Goal: Transaction & Acquisition: Book appointment/travel/reservation

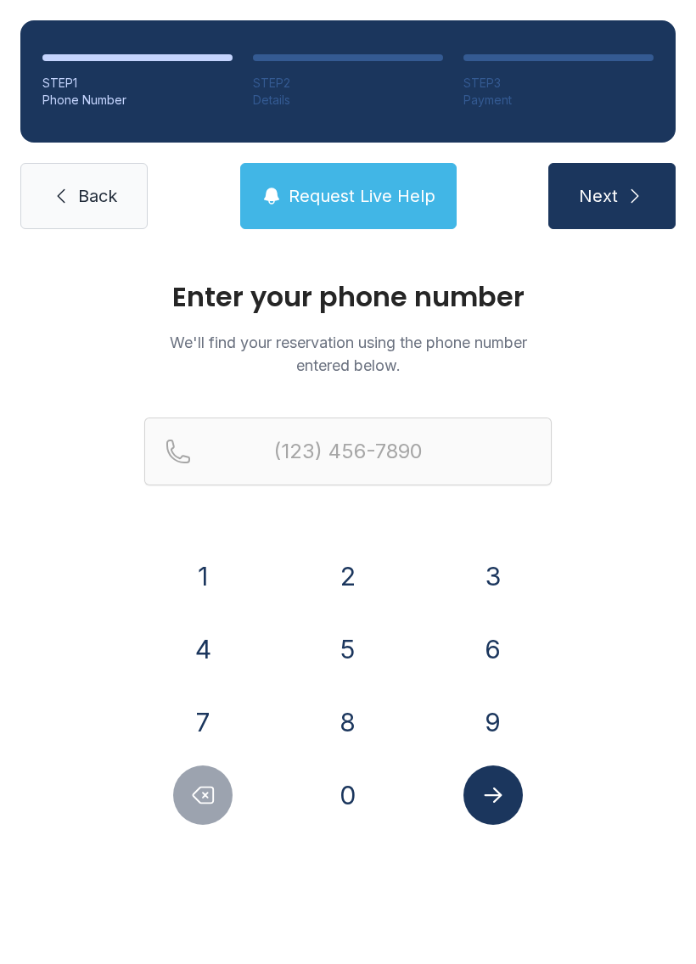
click at [220, 648] on button "4" at bounding box center [202, 649] width 59 height 59
click at [210, 711] on button "7" at bounding box center [202, 722] width 59 height 59
click at [342, 789] on button "0" at bounding box center [347, 795] width 59 height 59
click at [188, 643] on button "4" at bounding box center [202, 649] width 59 height 59
click at [340, 578] on button "2" at bounding box center [347, 576] width 59 height 59
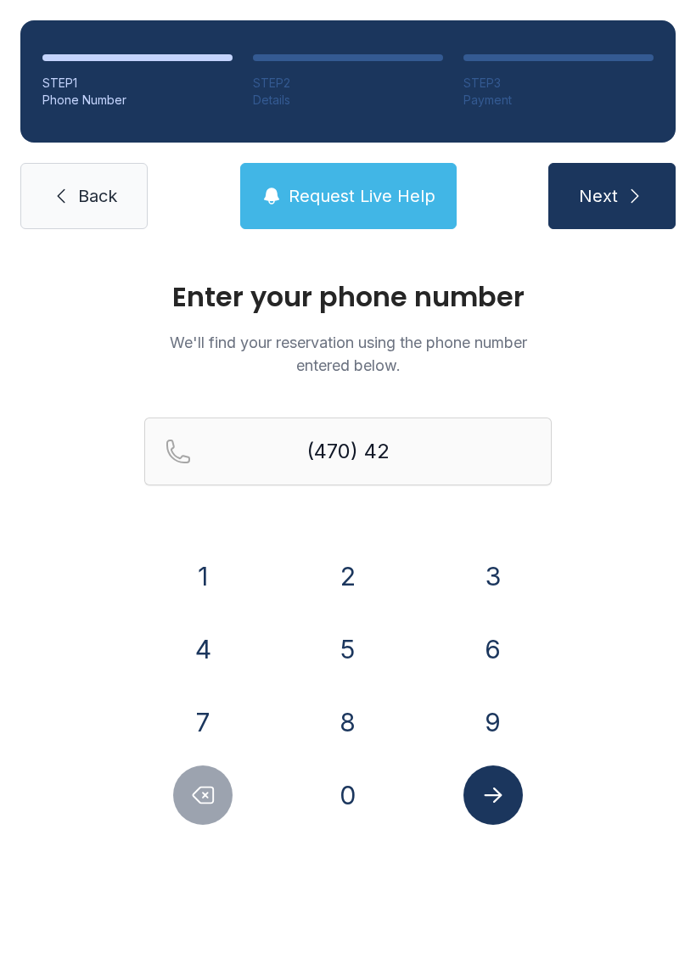
click at [350, 805] on button "0" at bounding box center [347, 795] width 59 height 59
click at [346, 800] on button "0" at bounding box center [347, 795] width 59 height 59
click at [207, 702] on button "7" at bounding box center [202, 722] width 59 height 59
click at [350, 806] on button "0" at bounding box center [347, 795] width 59 height 59
click at [364, 549] on div "2" at bounding box center [348, 576] width 118 height 59
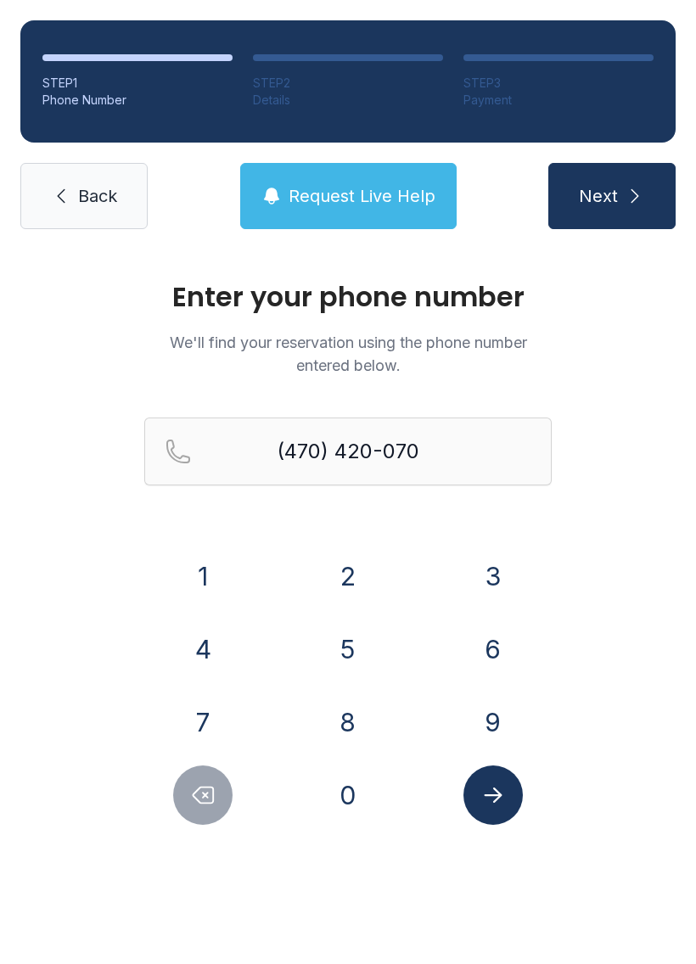
click at [509, 795] on button "Submit lookup form" at bounding box center [492, 795] width 59 height 59
click at [353, 580] on button "2" at bounding box center [347, 576] width 59 height 59
type input "[PHONE_NUMBER]"
click at [614, 205] on span "Next" at bounding box center [598, 196] width 39 height 24
select select "**"
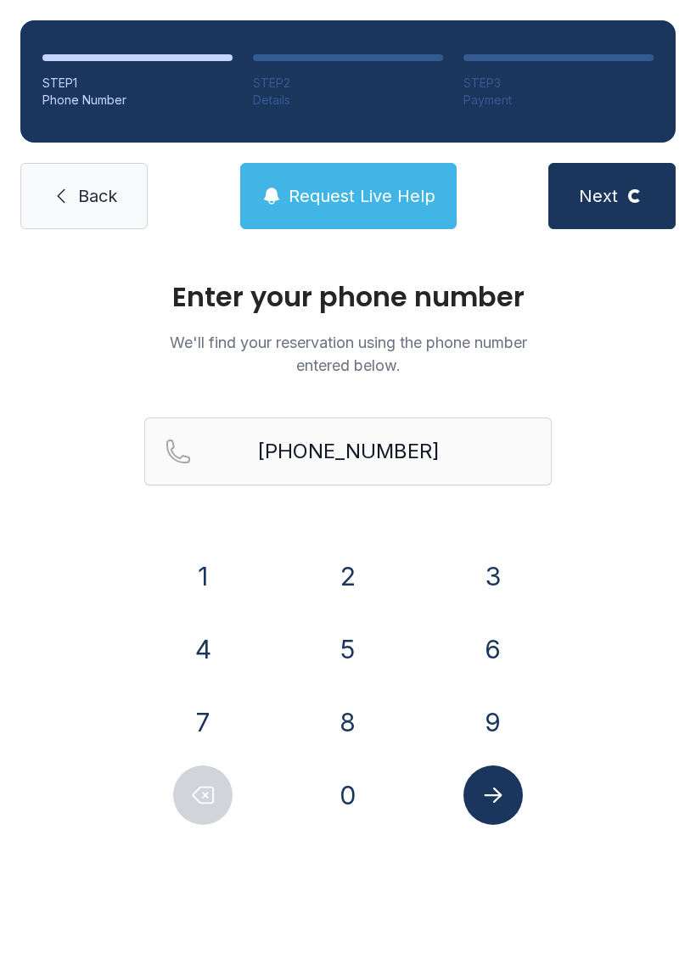
select select "**"
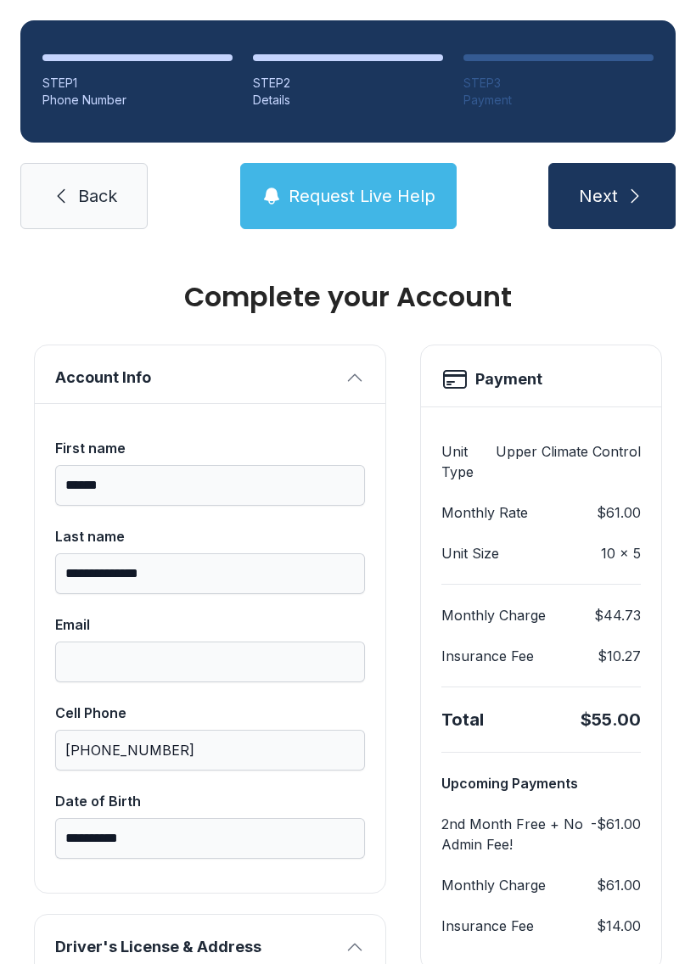
click at [621, 188] on button "Next" at bounding box center [611, 196] width 127 height 66
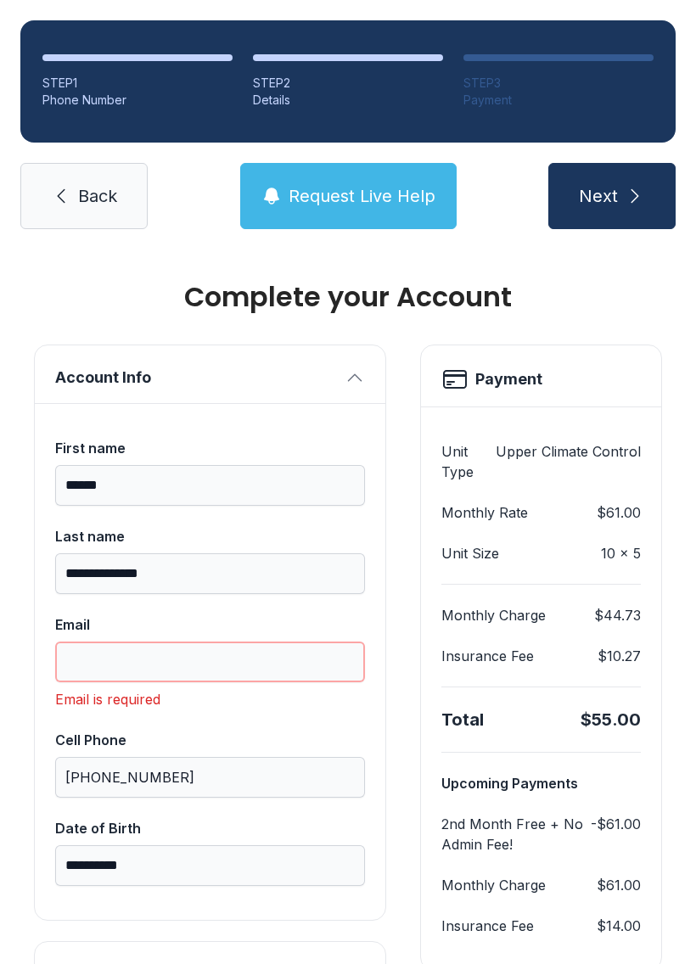
scroll to position [37, 0]
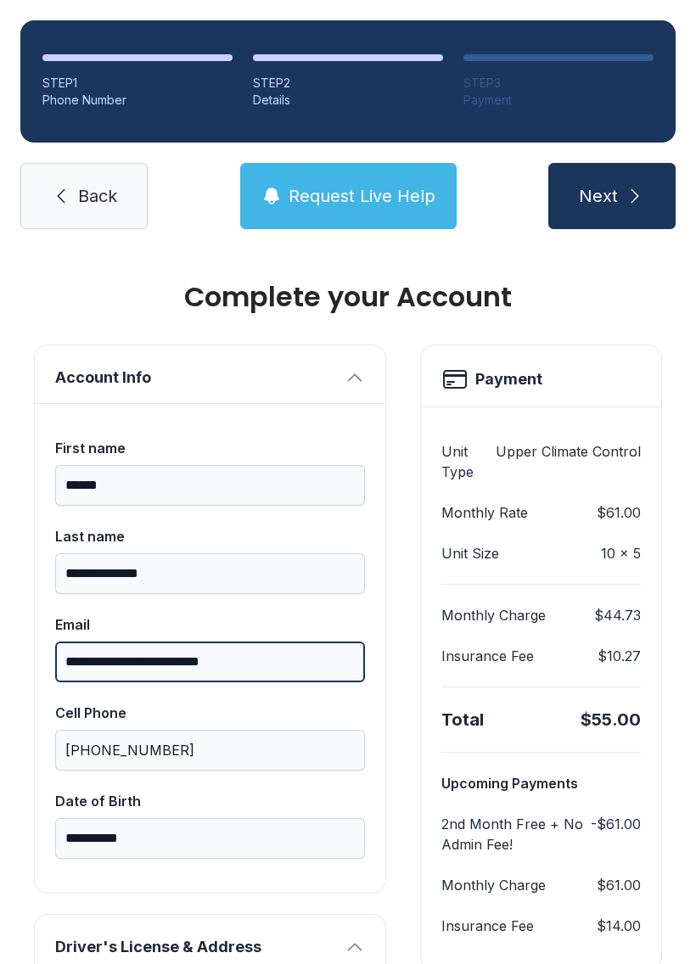
type input "**********"
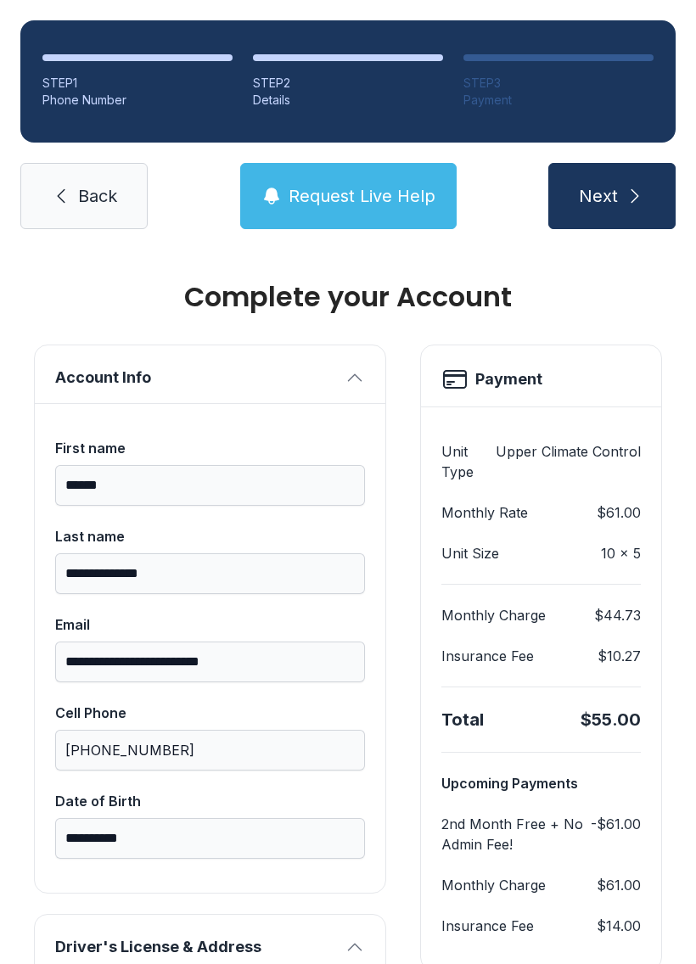
click at [638, 171] on button "Next" at bounding box center [611, 196] width 127 height 66
click at [609, 184] on span "Next" at bounding box center [598, 196] width 39 height 24
type input "*"
click at [522, 368] on h2 "Payment" at bounding box center [508, 380] width 67 height 24
click at [610, 184] on span "Next" at bounding box center [598, 196] width 39 height 24
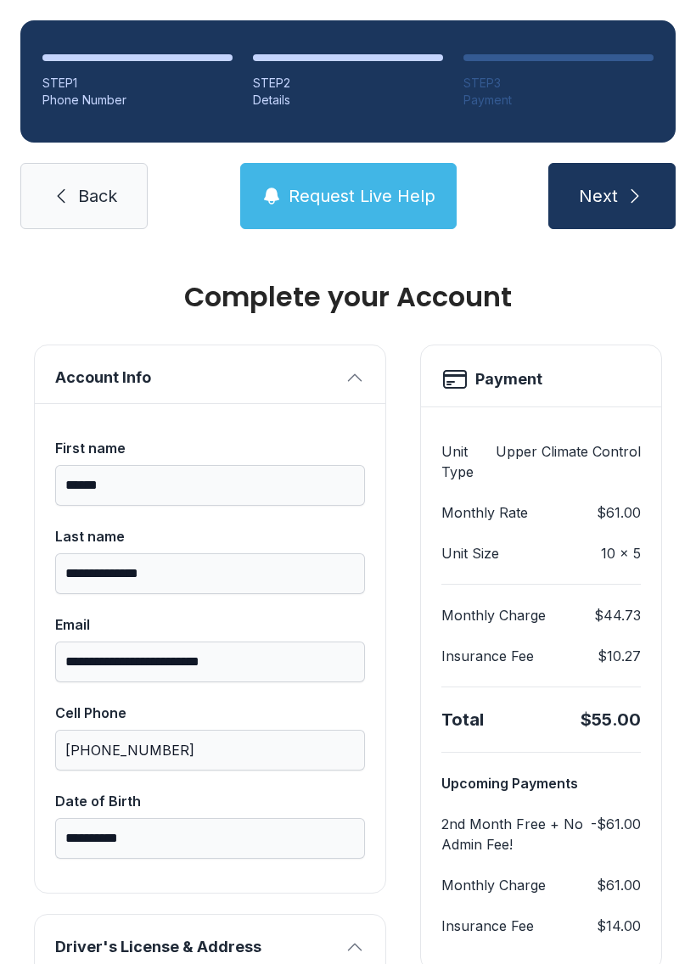
click at [611, 163] on button "Next" at bounding box center [611, 196] width 127 height 66
click at [611, 184] on span "Next" at bounding box center [598, 196] width 39 height 24
click at [615, 184] on span "Next" at bounding box center [598, 196] width 39 height 24
click at [633, 186] on icon "submit" at bounding box center [635, 196] width 20 height 20
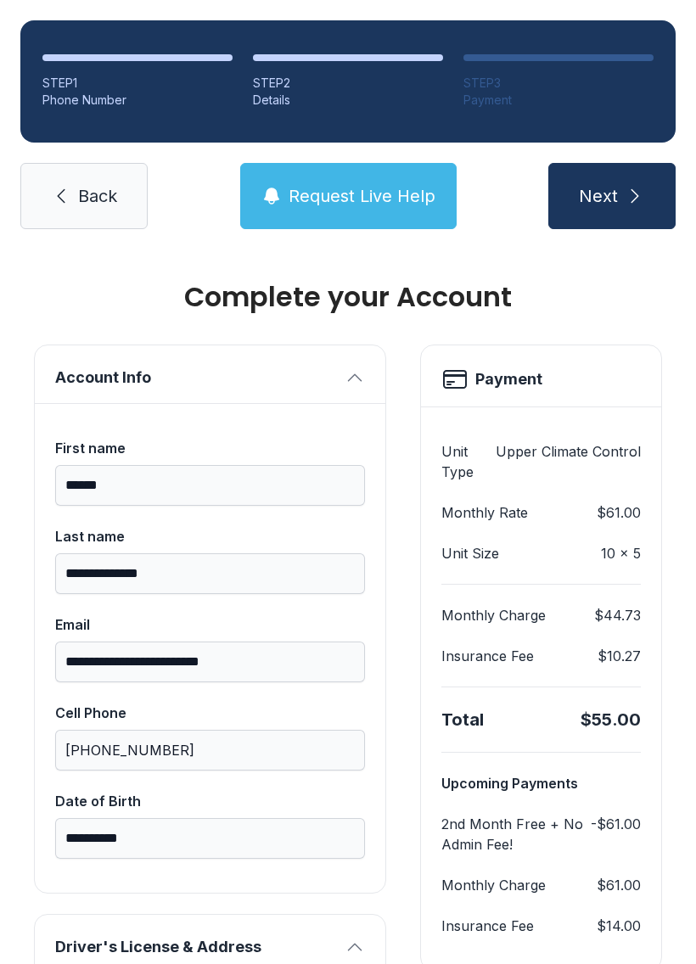
click at [633, 186] on icon "submit" at bounding box center [635, 196] width 20 height 20
click at [621, 163] on button "Next" at bounding box center [611, 196] width 127 height 66
click at [620, 163] on button "Next" at bounding box center [611, 196] width 127 height 66
click at [621, 163] on button "Next" at bounding box center [611, 196] width 127 height 66
click at [611, 163] on button "Next" at bounding box center [611, 196] width 127 height 66
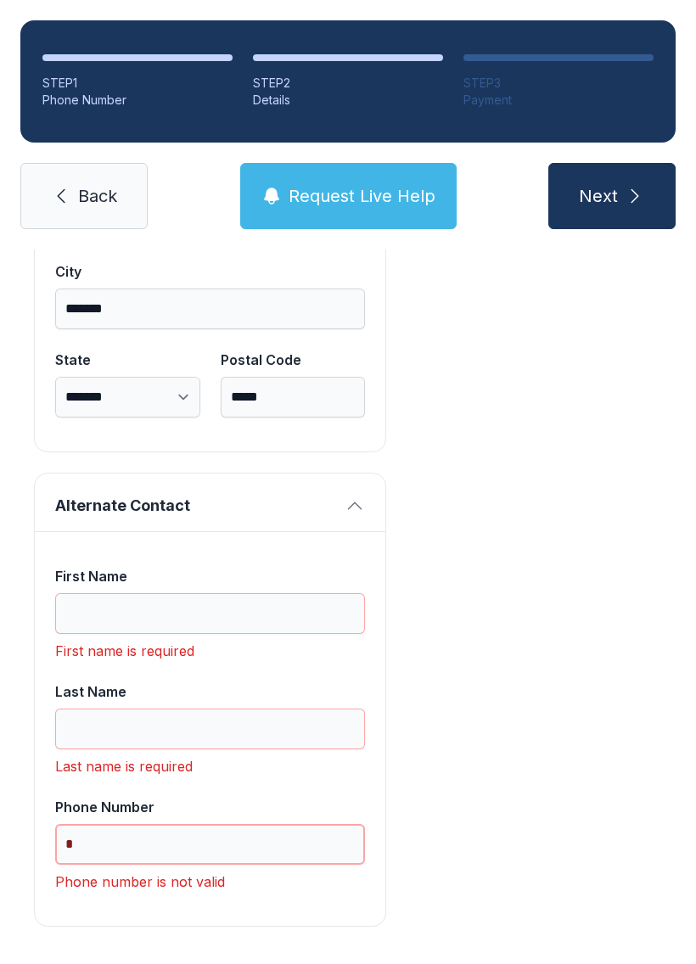
scroll to position [1159, 0]
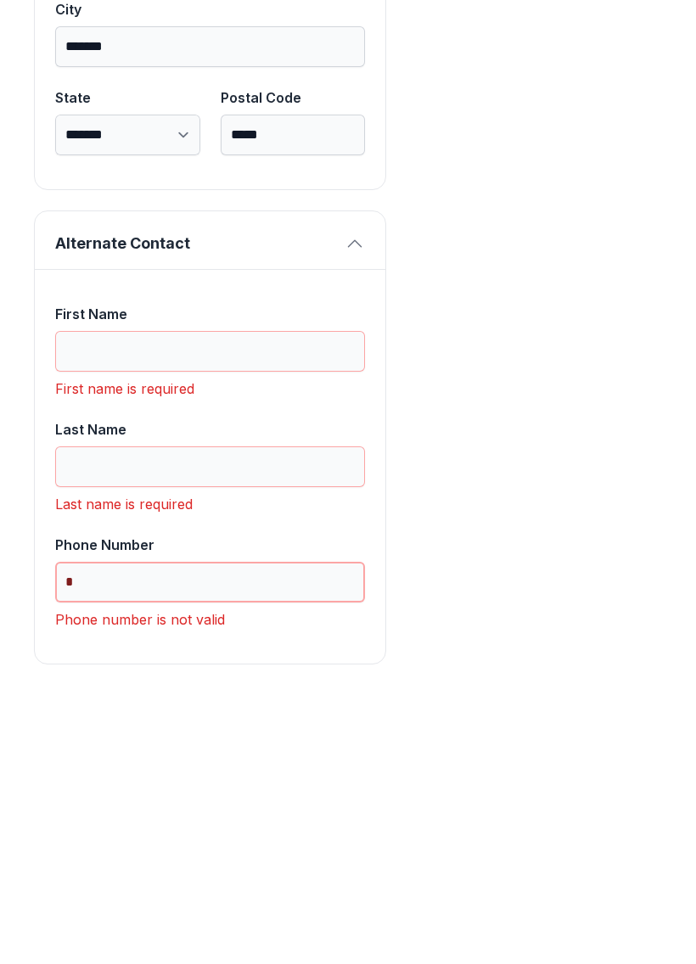
type input "*"
click at [140, 600] on input "First Name" at bounding box center [210, 620] width 310 height 41
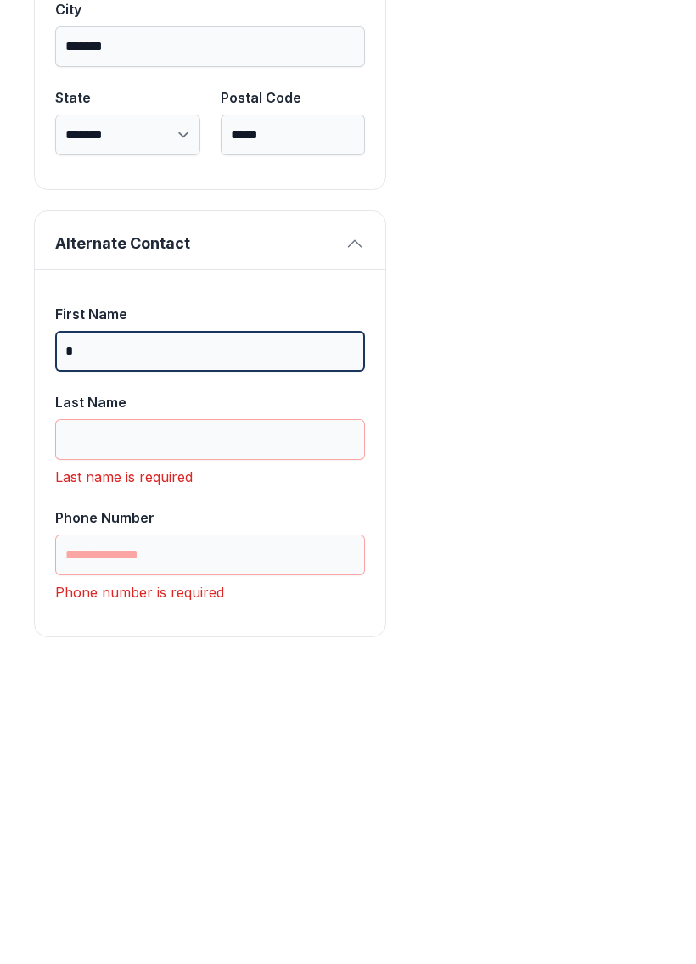
scroll to position [1131, 0]
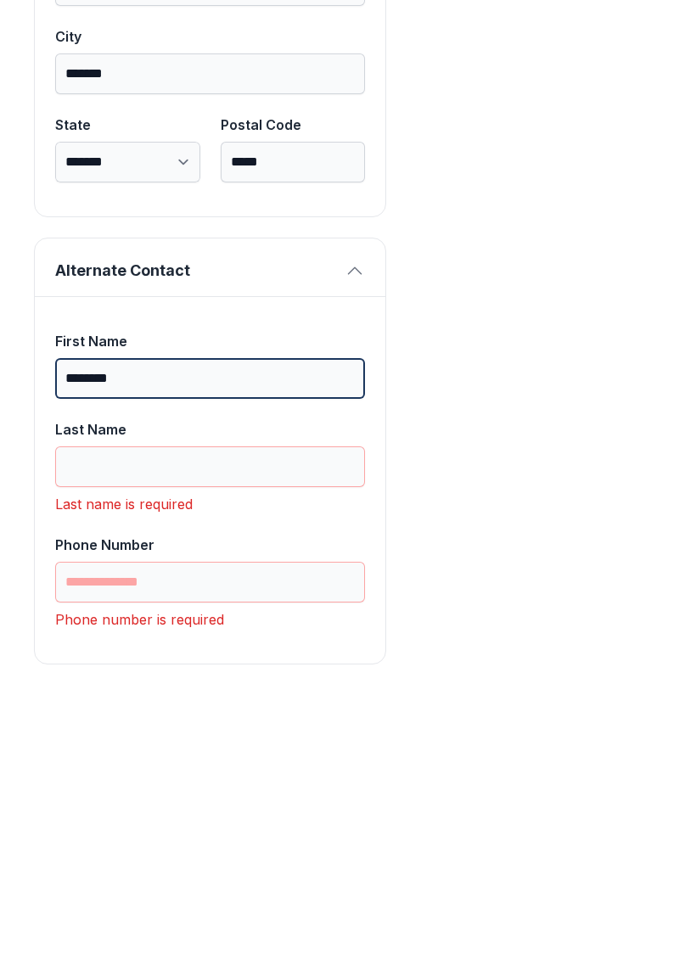
type input "********"
click at [611, 163] on button "Next" at bounding box center [611, 196] width 127 height 66
type input "*"
click at [162, 627] on input "********" at bounding box center [210, 647] width 310 height 41
type input "*"
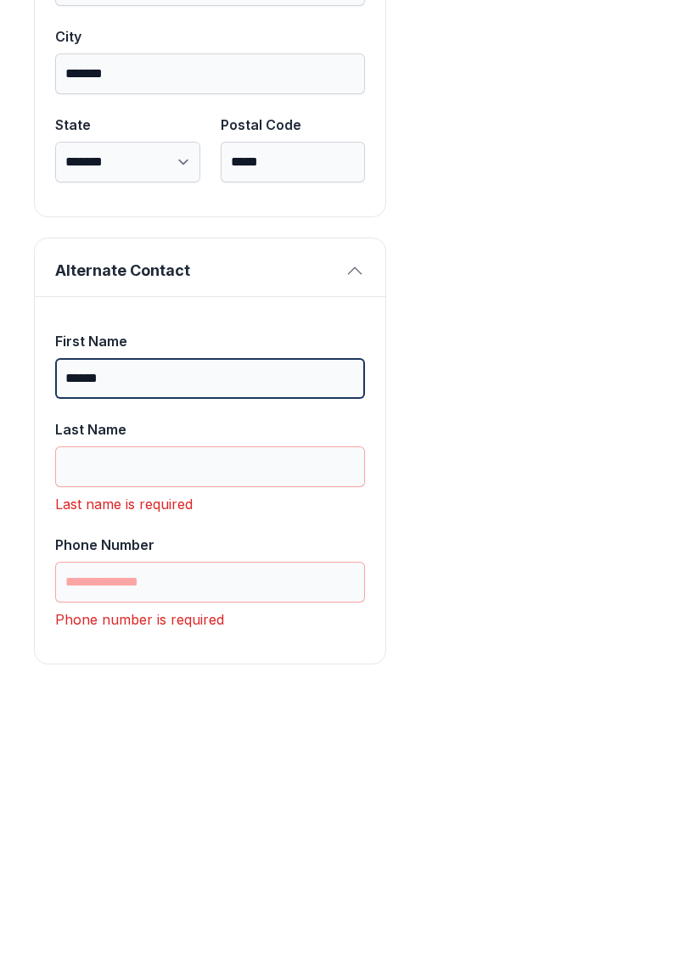
type input "******"
click at [611, 163] on button "Next" at bounding box center [611, 196] width 127 height 66
type input "*"
click at [105, 716] on input "Last Name" at bounding box center [210, 736] width 310 height 41
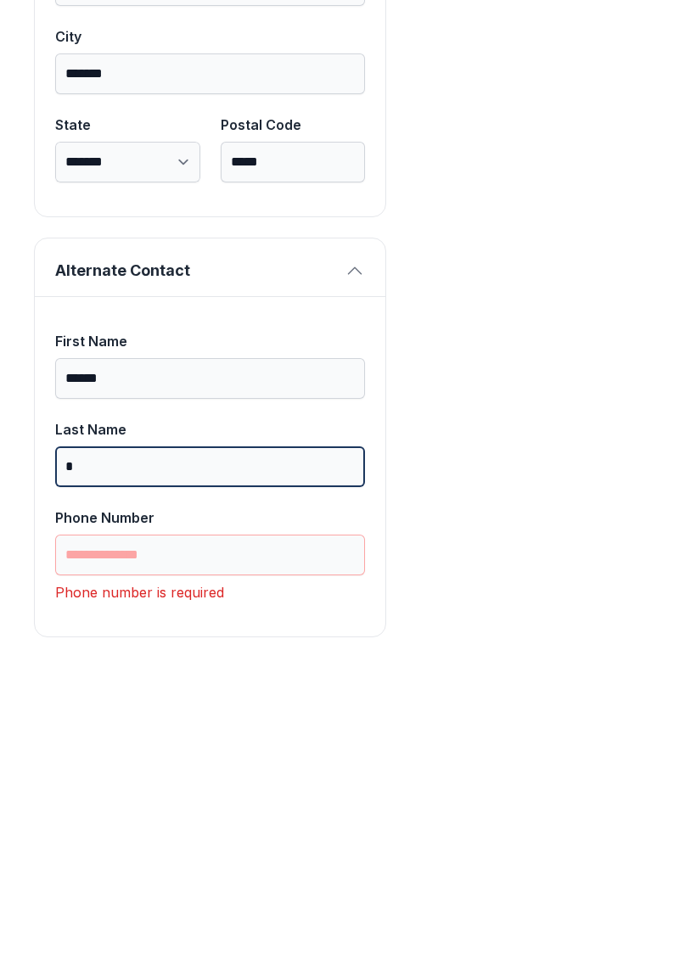
scroll to position [1104, 0]
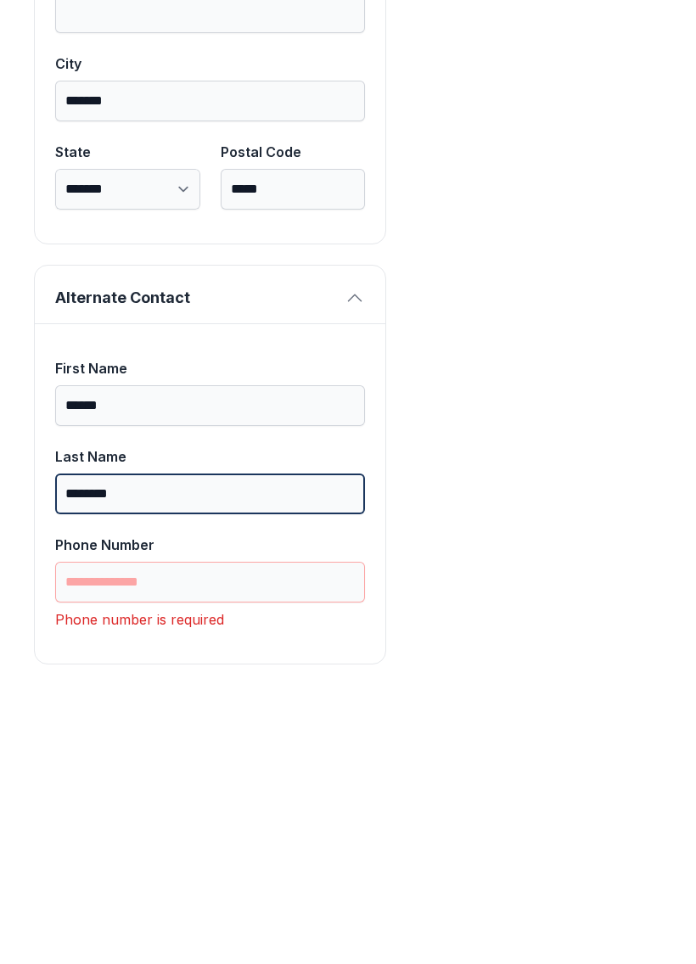
type input "********"
click at [611, 163] on button "Next" at bounding box center [611, 196] width 127 height 66
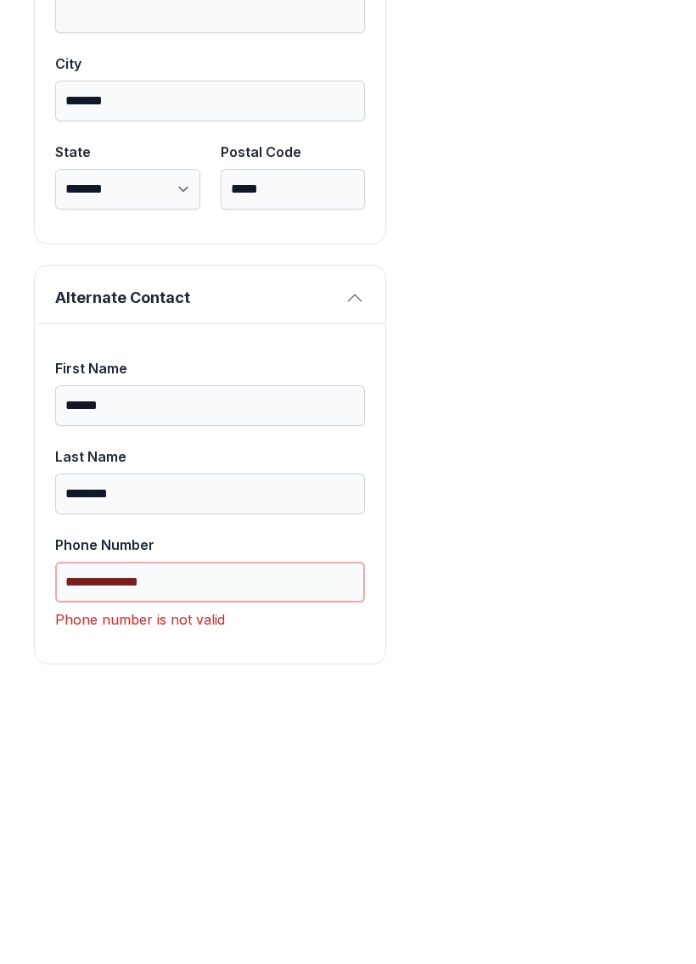
scroll to position [1077, 0]
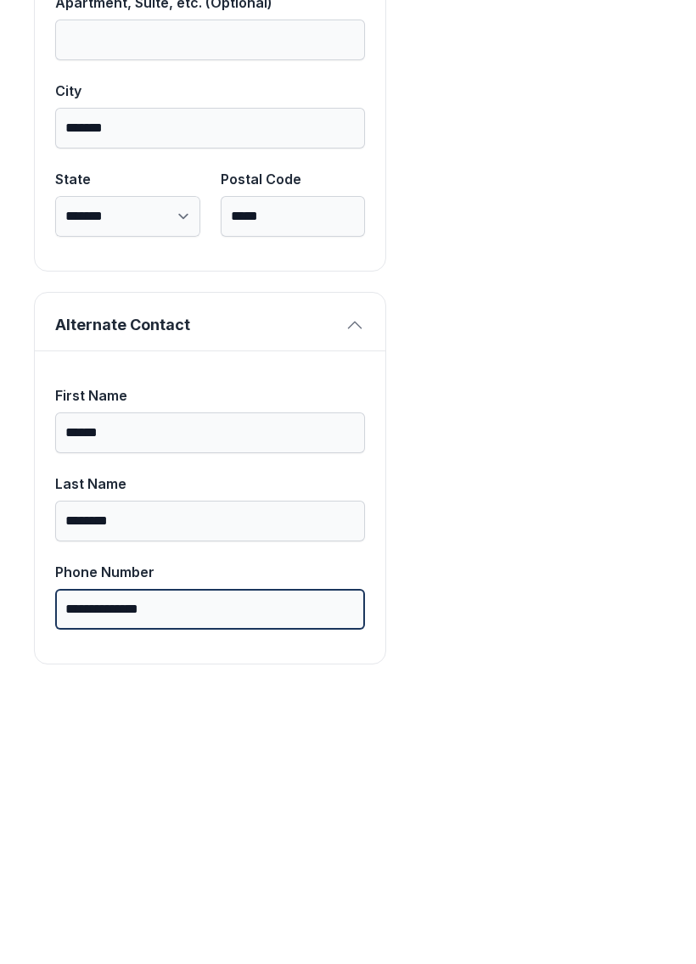
type input "**********"
click at [611, 163] on button "Next" at bounding box center [611, 196] width 127 height 66
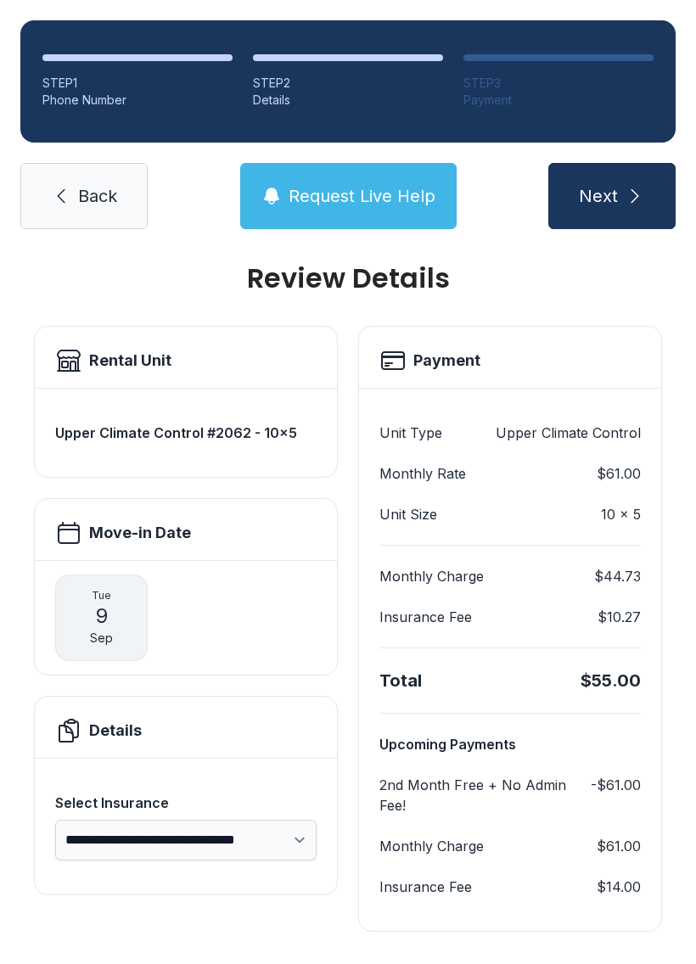
scroll to position [17, 0]
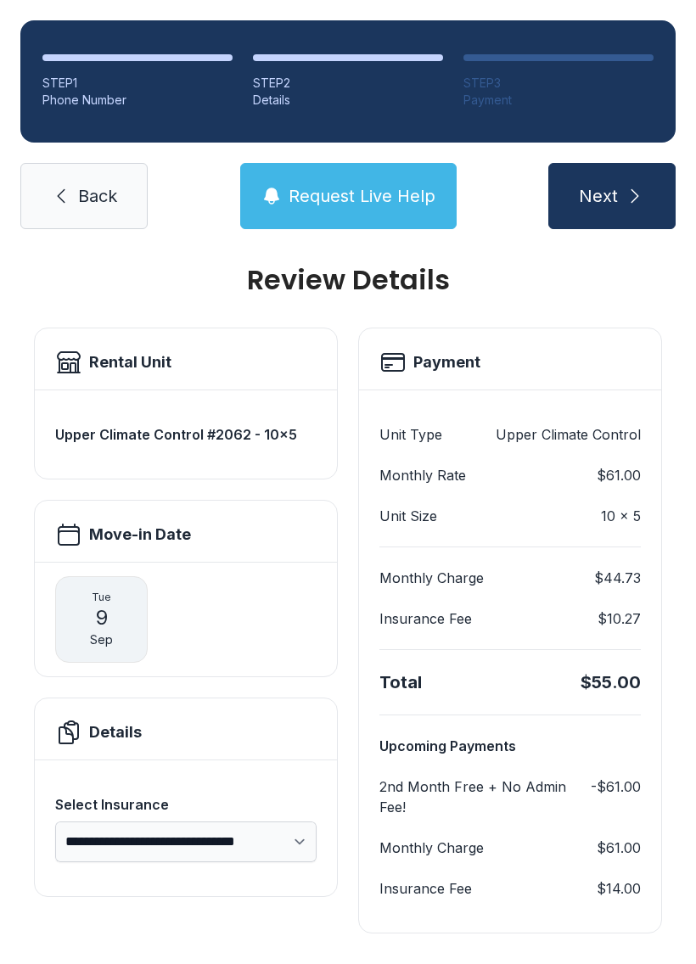
click at [605, 184] on span "Next" at bounding box center [598, 196] width 39 height 24
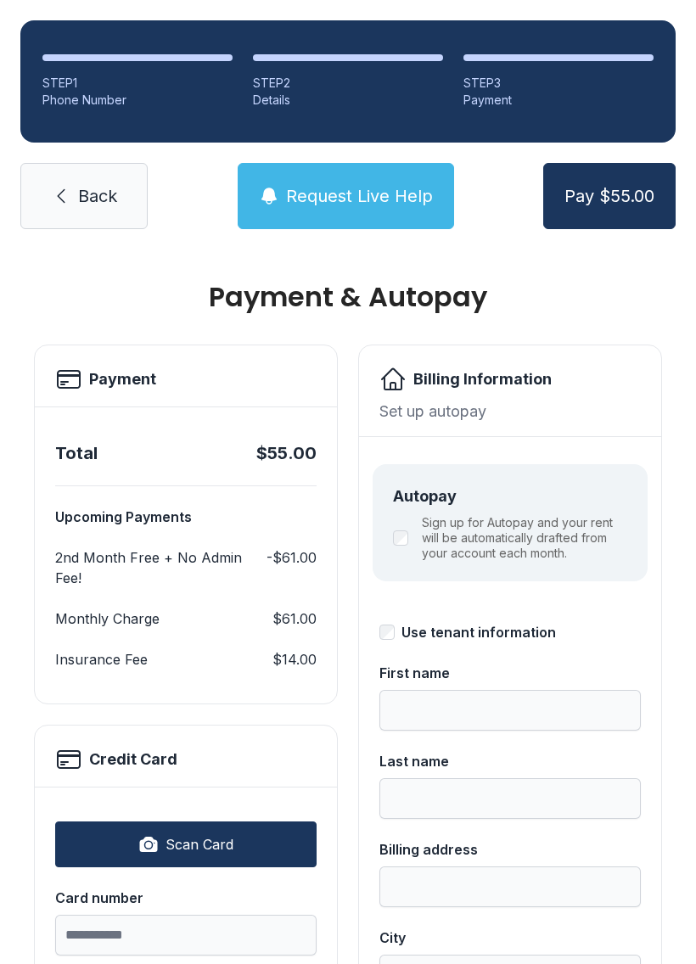
click at [187, 826] on button "Scan Card" at bounding box center [185, 845] width 261 height 46
